Goal: Navigation & Orientation: Find specific page/section

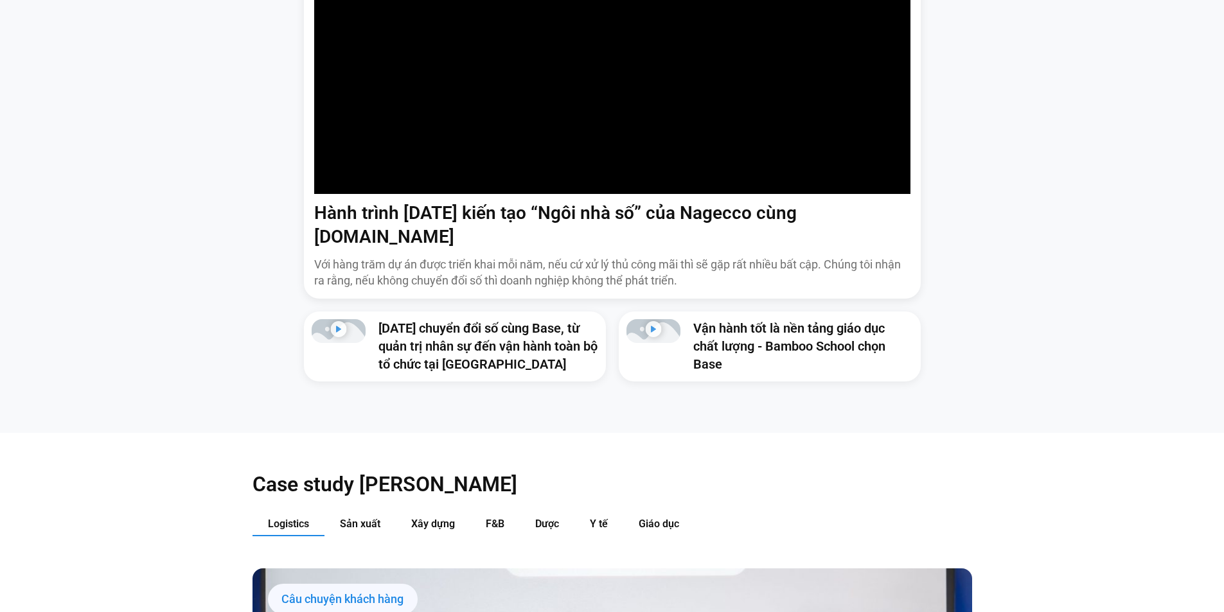
scroll to position [1077, 0]
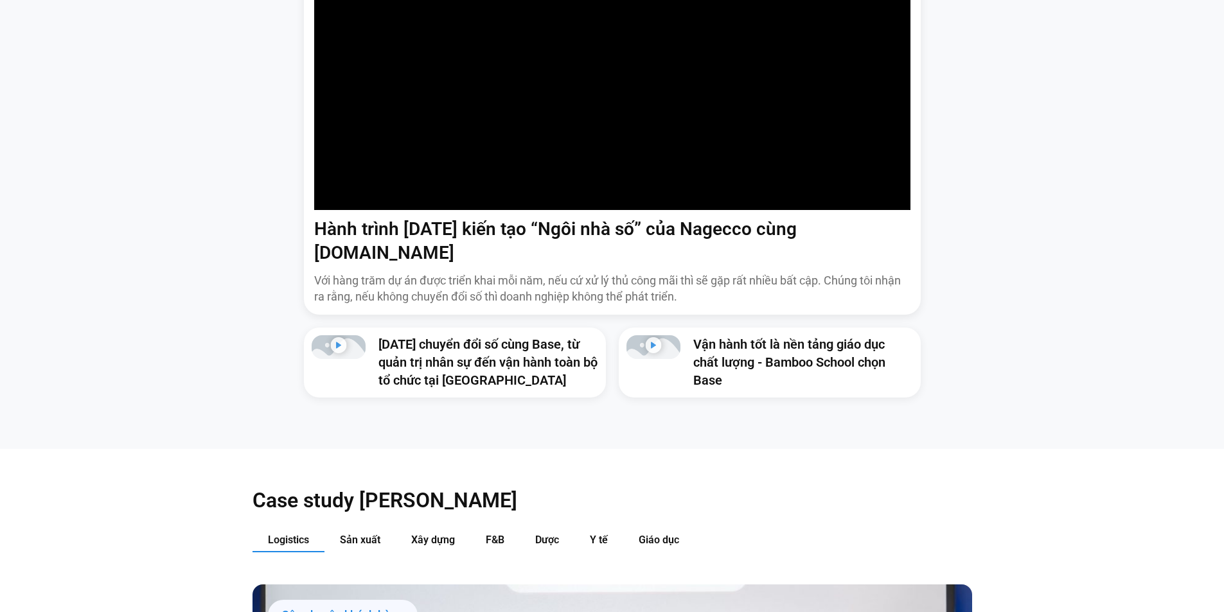
click at [486, 274] on p "Với hàng trăm dự án được triển khai mỗi năm, nếu cứ xử lý thủ công mãi thì sẽ g…" at bounding box center [612, 289] width 596 height 32
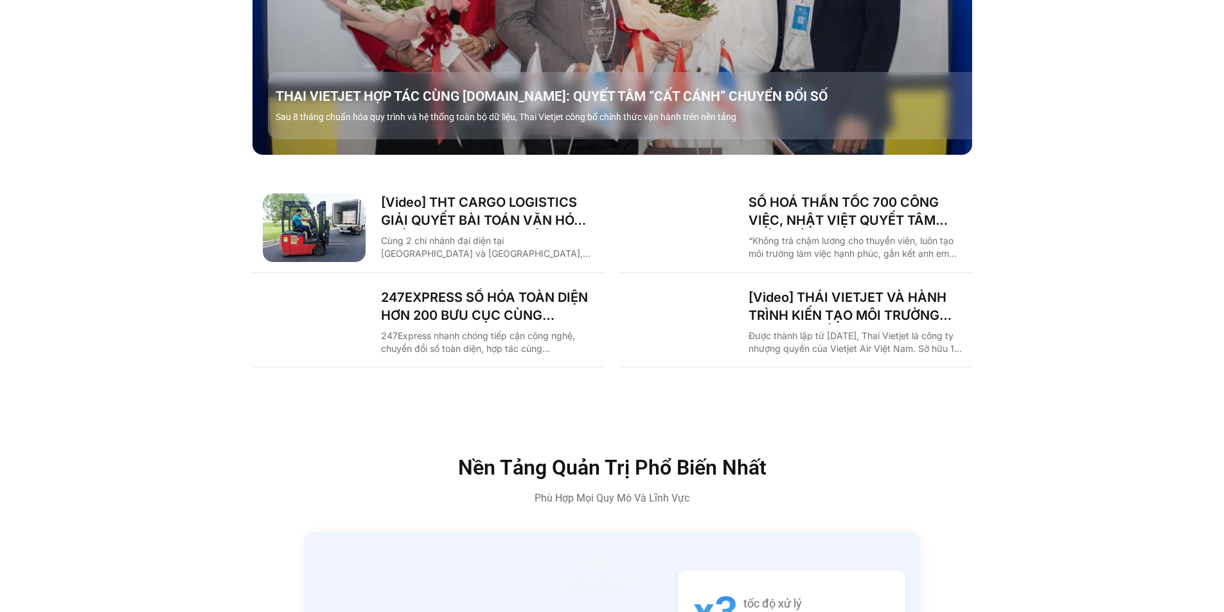
scroll to position [2426, 0]
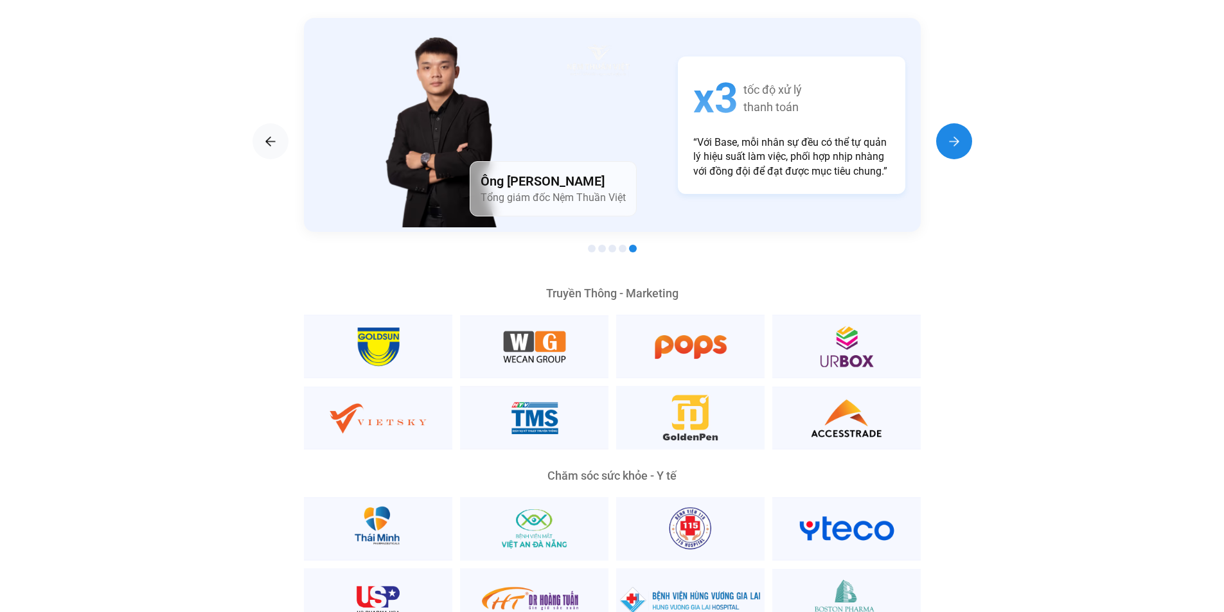
click at [952, 134] on img "Next slide" at bounding box center [954, 141] width 15 height 15
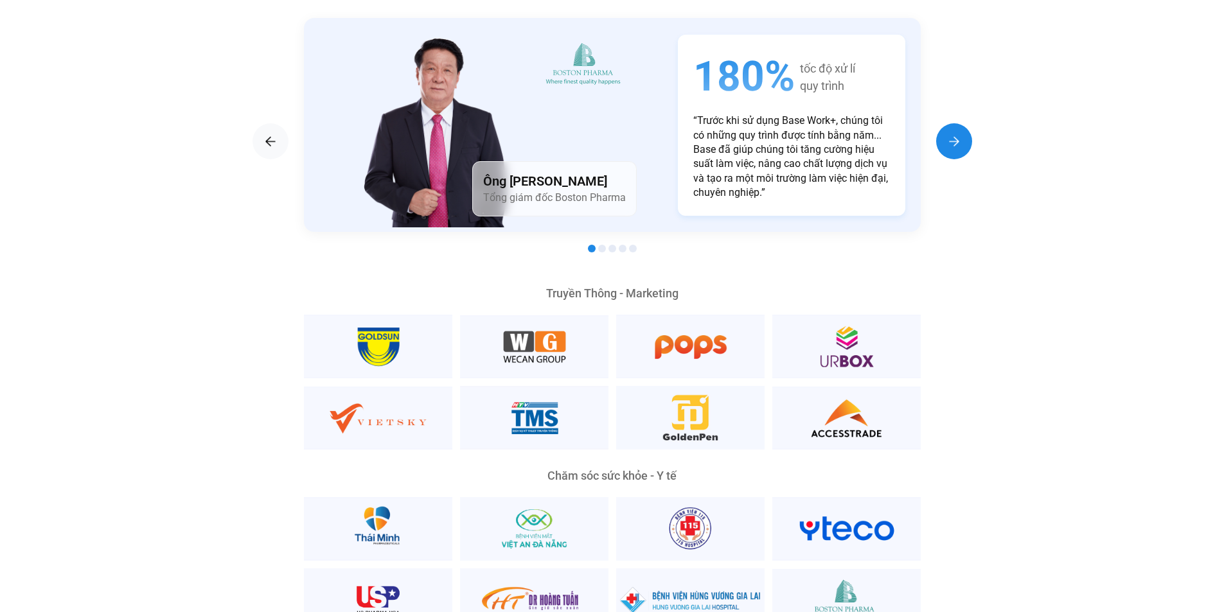
click at [952, 134] on img "Next slide" at bounding box center [954, 141] width 15 height 15
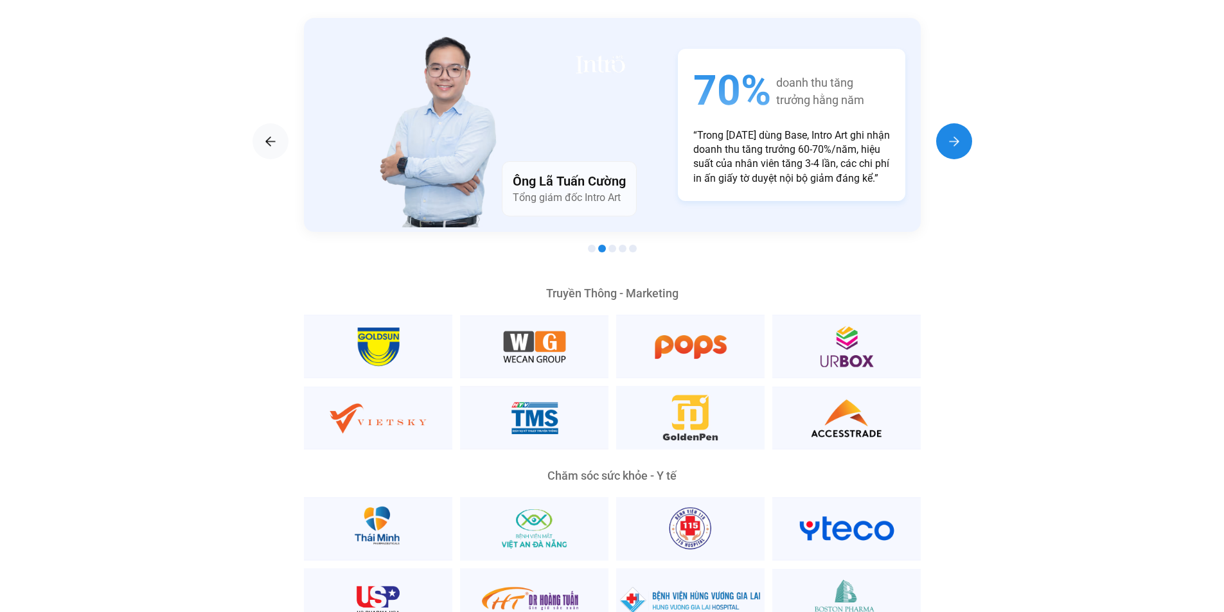
click at [952, 134] on img "Next slide" at bounding box center [954, 141] width 15 height 15
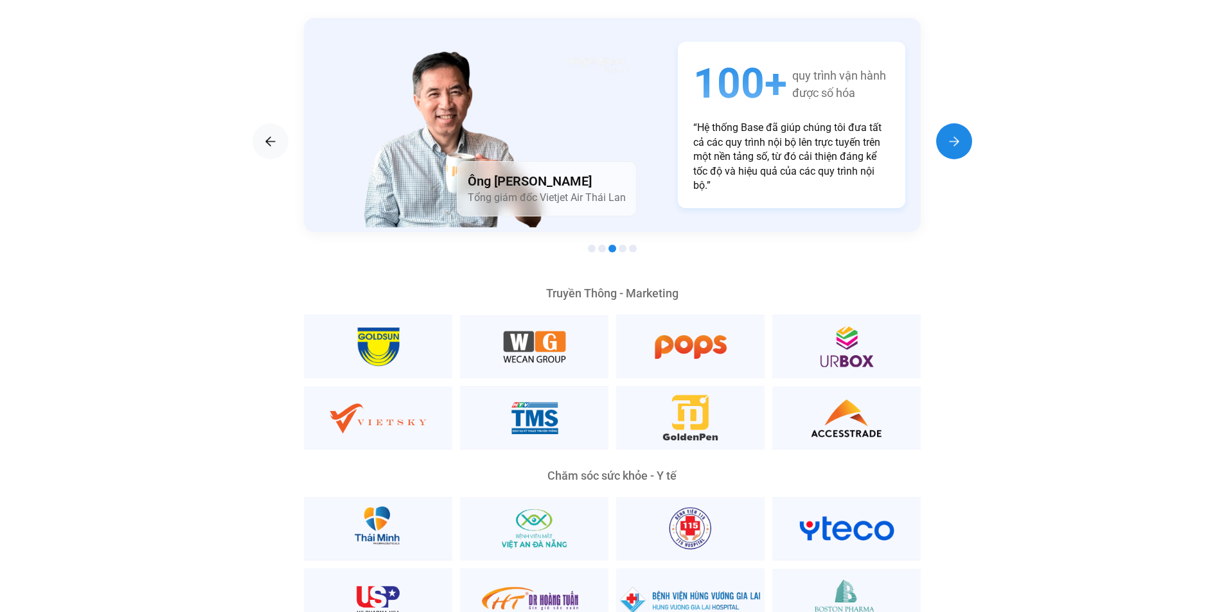
click at [952, 134] on img "Next slide" at bounding box center [954, 141] width 15 height 15
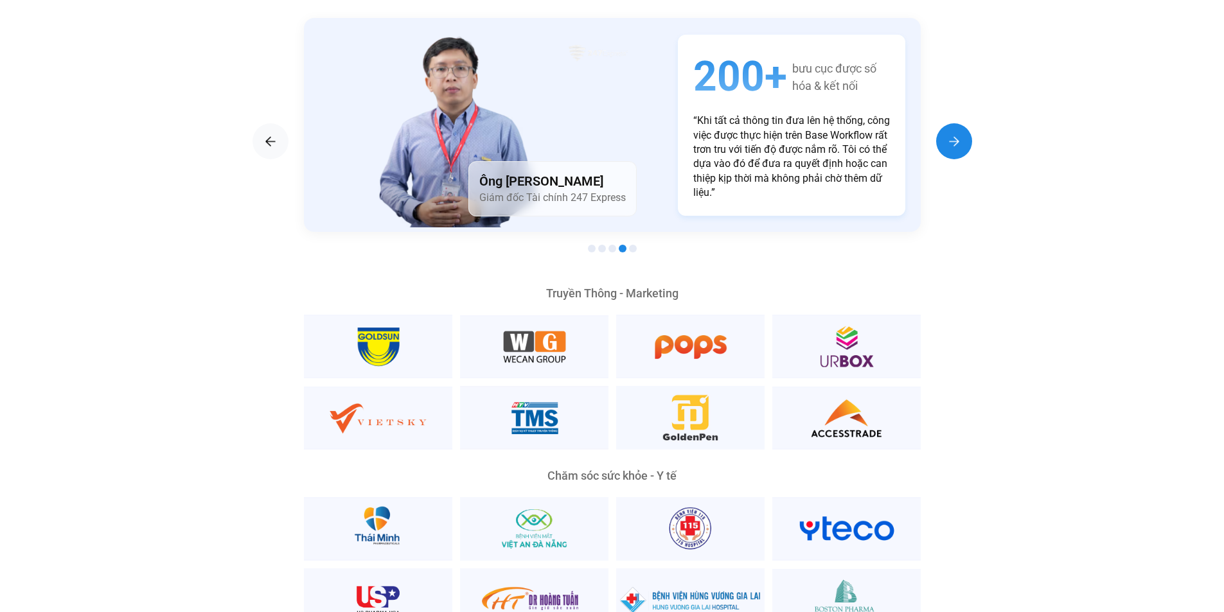
click at [952, 134] on img "Next slide" at bounding box center [954, 141] width 15 height 15
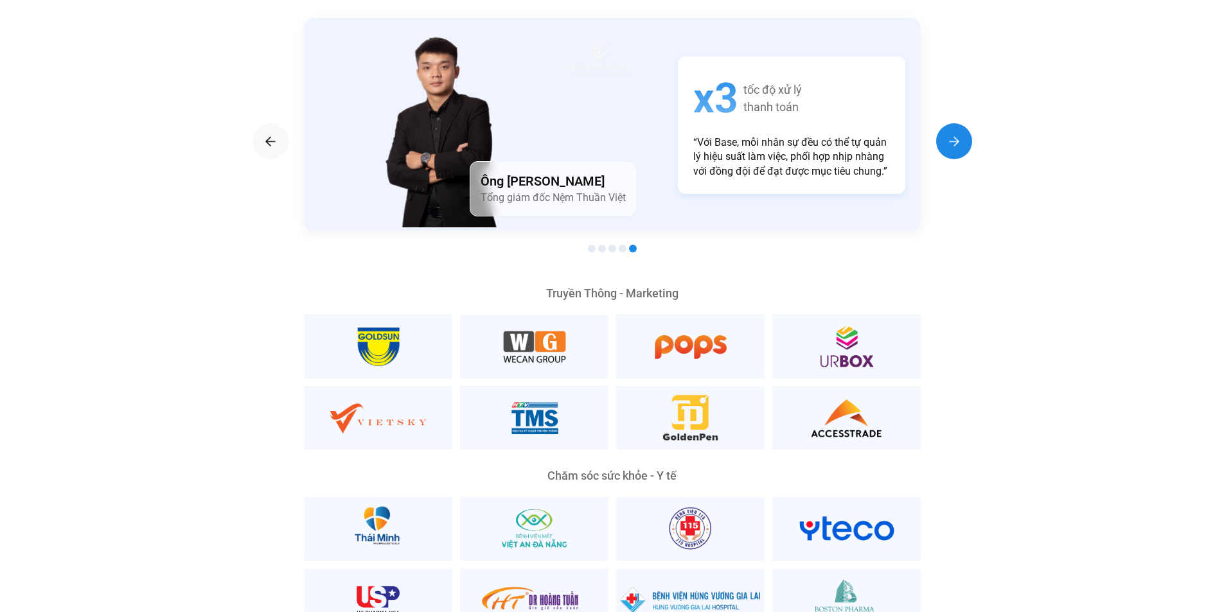
click at [952, 134] on img "Next slide" at bounding box center [954, 141] width 15 height 15
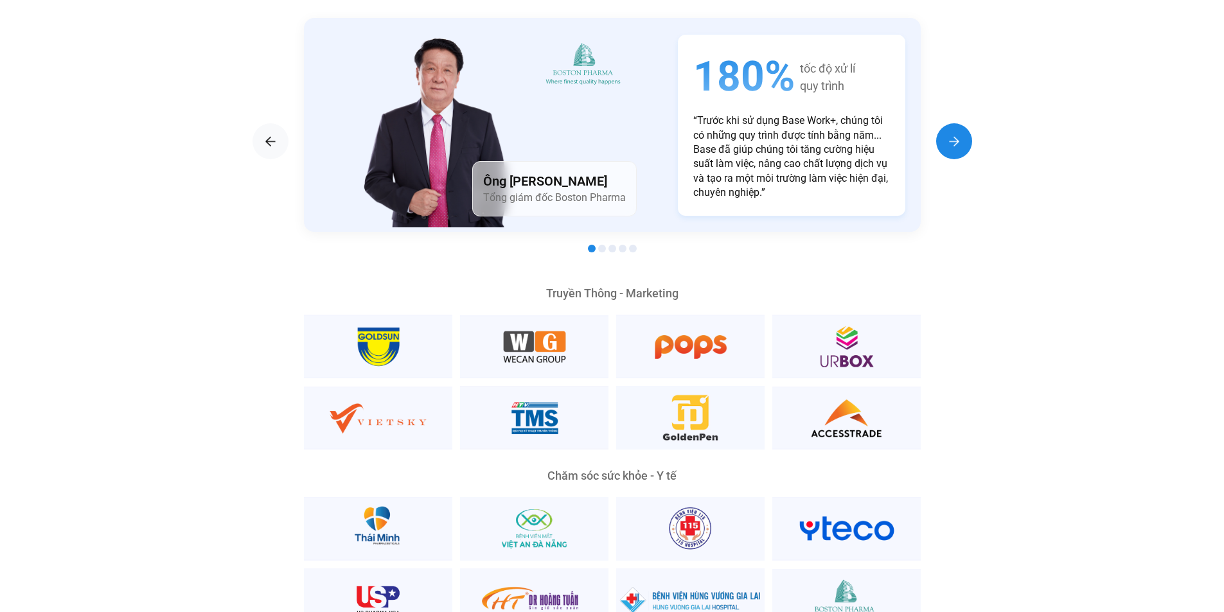
click at [952, 134] on img "Next slide" at bounding box center [954, 141] width 15 height 15
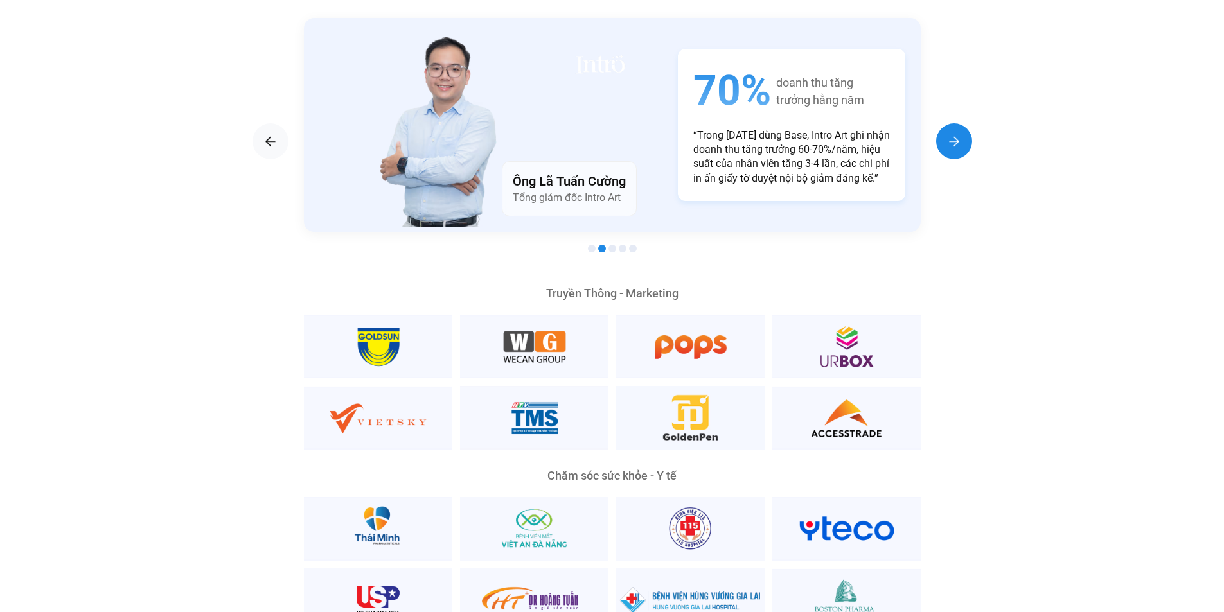
click at [952, 134] on img "Next slide" at bounding box center [954, 141] width 15 height 15
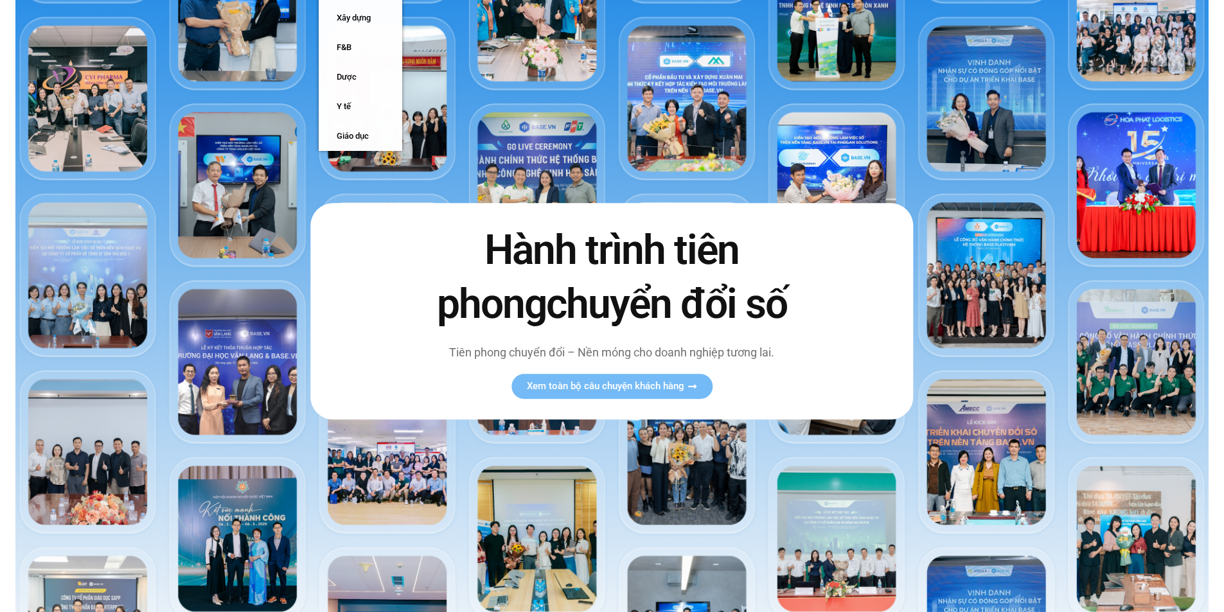
scroll to position [0, 0]
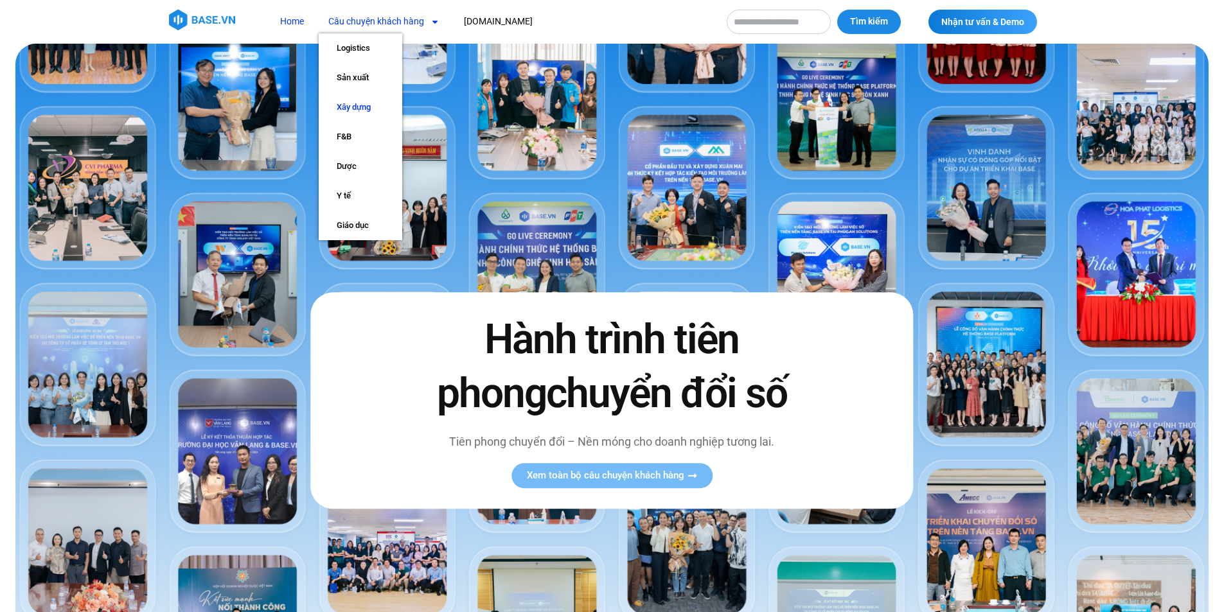
click at [364, 106] on link "Xây dựng" at bounding box center [361, 108] width 84 height 30
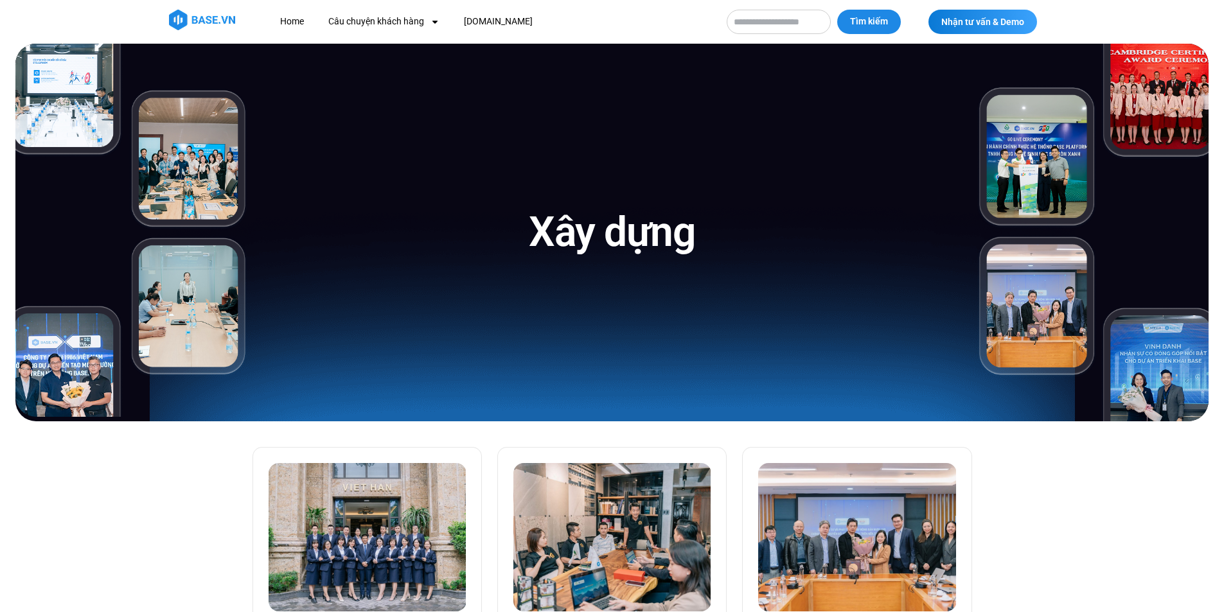
click at [199, 19] on img at bounding box center [202, 20] width 66 height 21
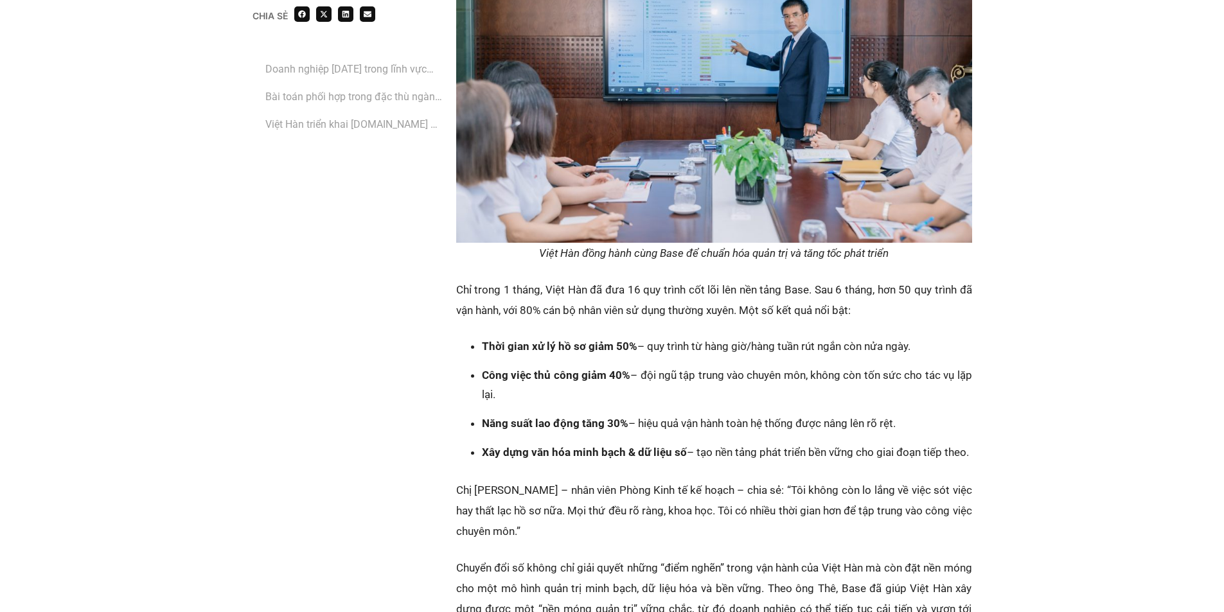
scroll to position [2828, 0]
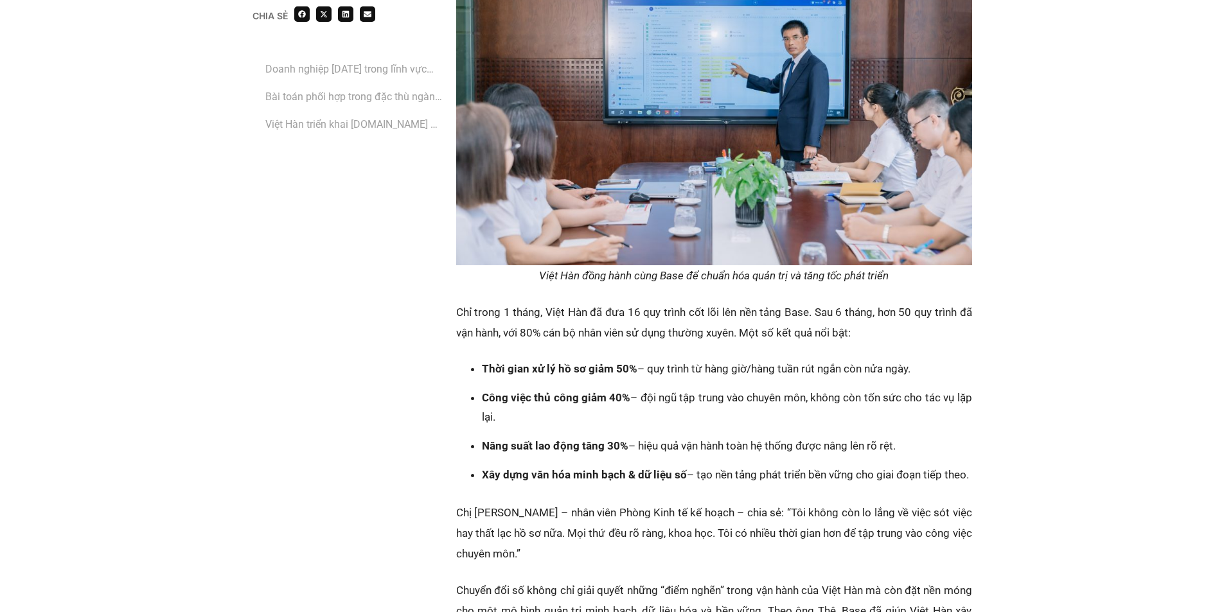
click at [715, 388] on li "Công việc thủ công giảm 40% – đội ngũ tập trung vào chuyên môn, không còn tốn s…" at bounding box center [727, 407] width 490 height 39
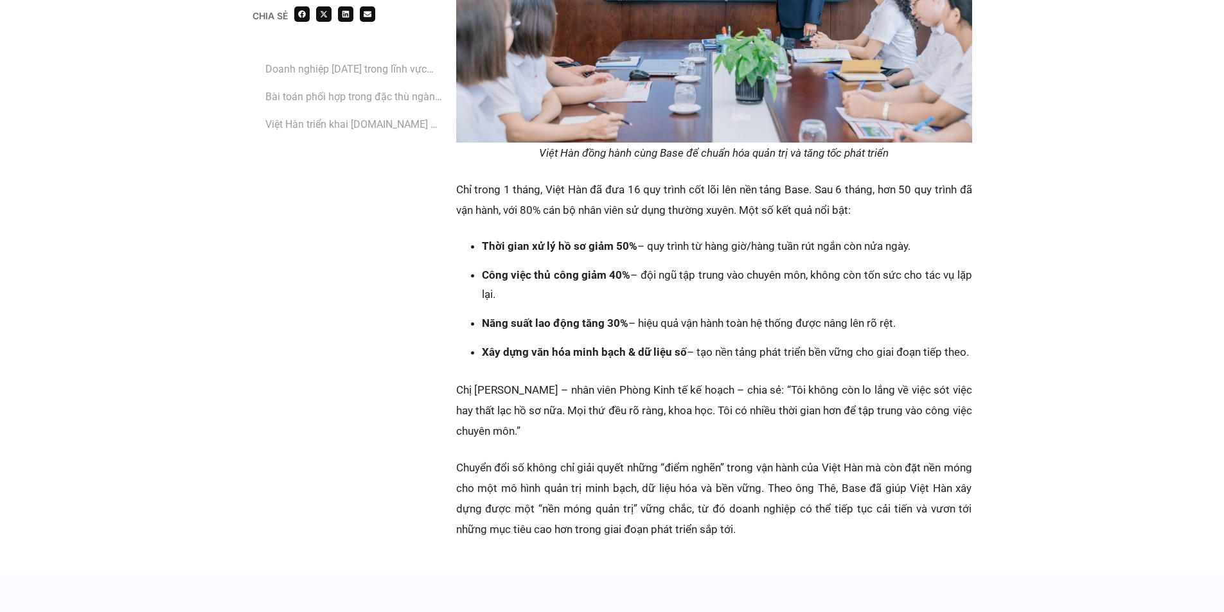
scroll to position [2892, 0]
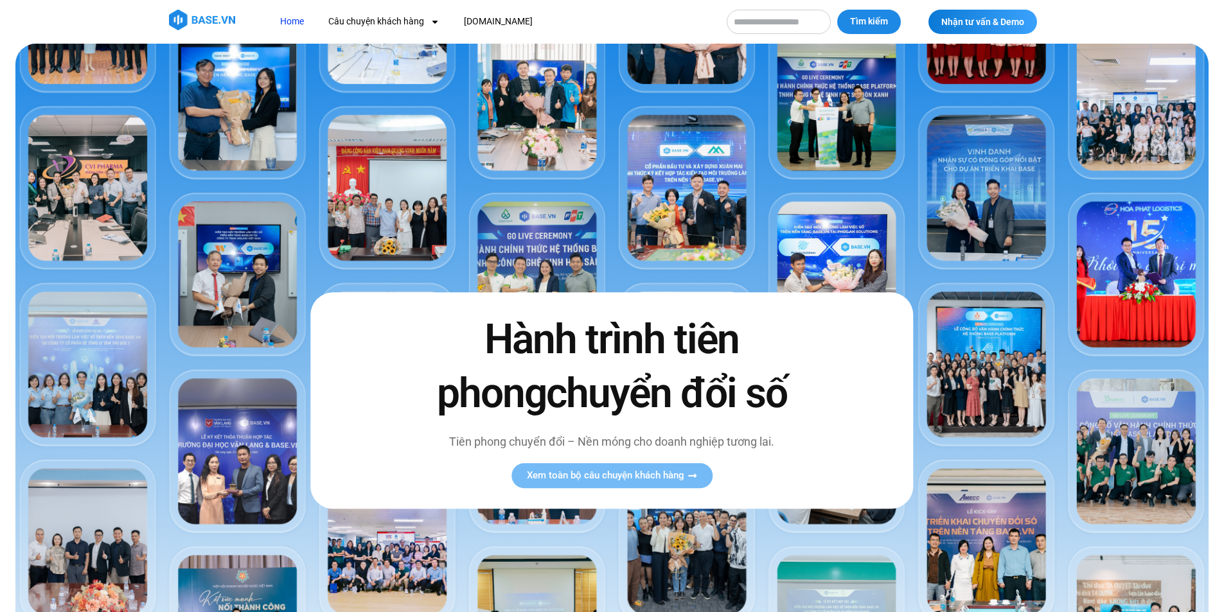
click at [224, 26] on img at bounding box center [202, 20] width 66 height 21
click at [188, 21] on img at bounding box center [202, 20] width 66 height 21
click at [708, 276] on img at bounding box center [611, 395] width 1193 height 702
click at [217, 21] on img at bounding box center [202, 20] width 66 height 21
